Goal: Complete application form

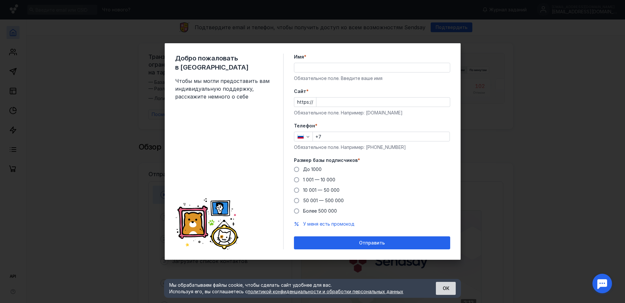
click at [446, 287] on button "ОК" at bounding box center [446, 288] width 20 height 13
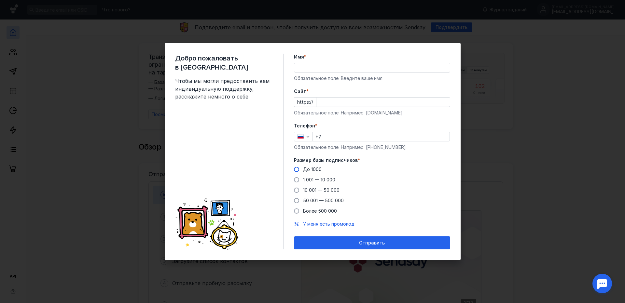
click at [316, 167] on span "До 1000" at bounding box center [312, 170] width 19 height 6
click at [0, 0] on input "До 1000" at bounding box center [0, 0] width 0 height 0
click at [336, 136] on input "+7" at bounding box center [381, 136] width 137 height 9
click at [471, 43] on div "Добро пожаловать в Sendsay Чтобы мы могли предоставить вам индивидуальную подде…" at bounding box center [312, 151] width 625 height 303
click at [501, 41] on div "Добро пожаловать в Sendsay Чтобы мы могли предоставить вам индивидуальную подде…" at bounding box center [312, 151] width 625 height 303
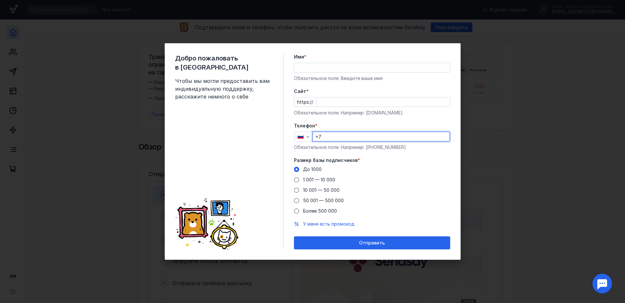
click at [504, 67] on div "Добро пожаловать в Sendsay Чтобы мы могли предоставить вам индивидуальную подде…" at bounding box center [312, 151] width 625 height 303
click at [535, 223] on div "Добро пожаловать в Sendsay Чтобы мы могли предоставить вам индивидуальную подде…" at bounding box center [312, 151] width 625 height 303
click at [270, 21] on div "Добро пожаловать в Sendsay Чтобы мы могли предоставить вам индивидуальную подде…" at bounding box center [312, 151] width 625 height 303
click at [444, 37] on div "Добро пожаловать в Sendsay Чтобы мы могли предоставить вам индивидуальную подде…" at bounding box center [312, 151] width 625 height 303
click at [325, 62] on div "Имя * Обязательное поле. Введите ваше имя" at bounding box center [372, 68] width 156 height 28
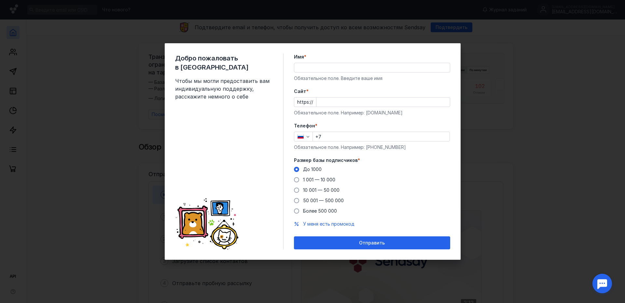
click at [320, 66] on input "Имя *" at bounding box center [372, 67] width 156 height 9
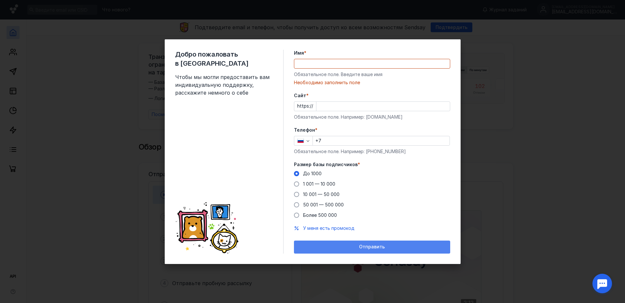
click at [379, 247] on div "Отправить" at bounding box center [372, 247] width 156 height 13
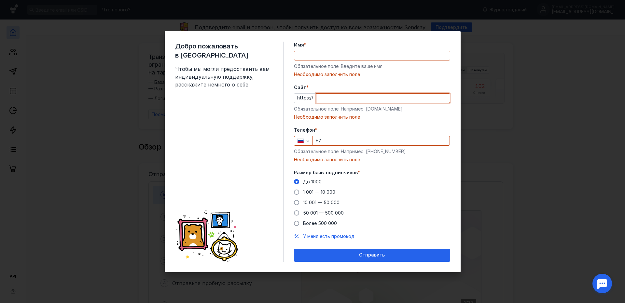
click at [329, 97] on input "Cайт *" at bounding box center [384, 98] width 134 height 9
drag, startPoint x: 272, startPoint y: 28, endPoint x: 268, endPoint y: 17, distance: 11.7
click at [272, 27] on div "Добро пожаловать в Sendsay Чтобы мы могли предоставить вам индивидуальную подде…" at bounding box center [312, 151] width 625 height 303
click at [237, 11] on div "Добро пожаловать в Sendsay Чтобы мы могли предоставить вам индивидуальную подде…" at bounding box center [312, 151] width 625 height 303
